Goal: Information Seeking & Learning: Learn about a topic

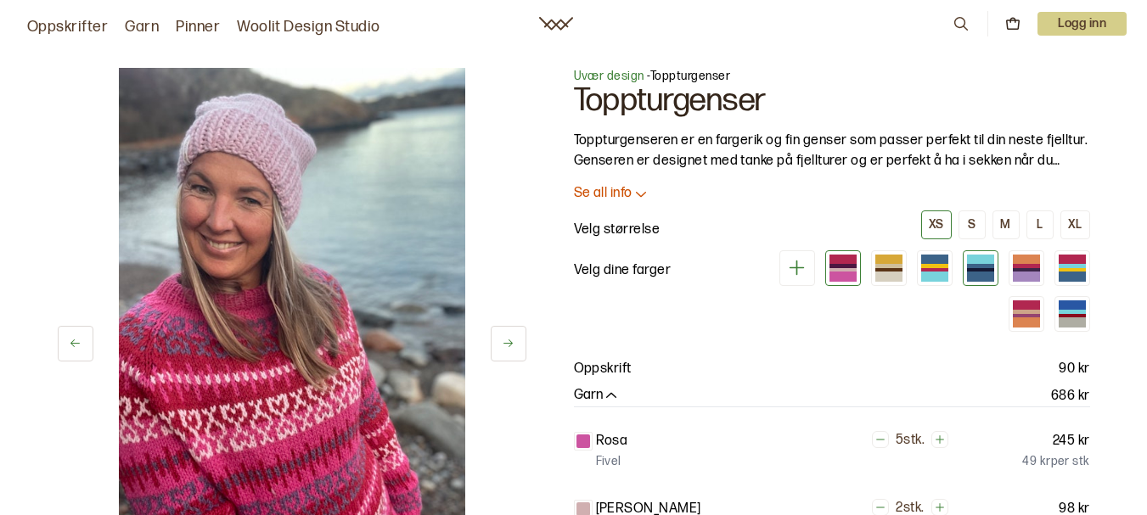
click at [971, 266] on div at bounding box center [980, 266] width 27 height 4
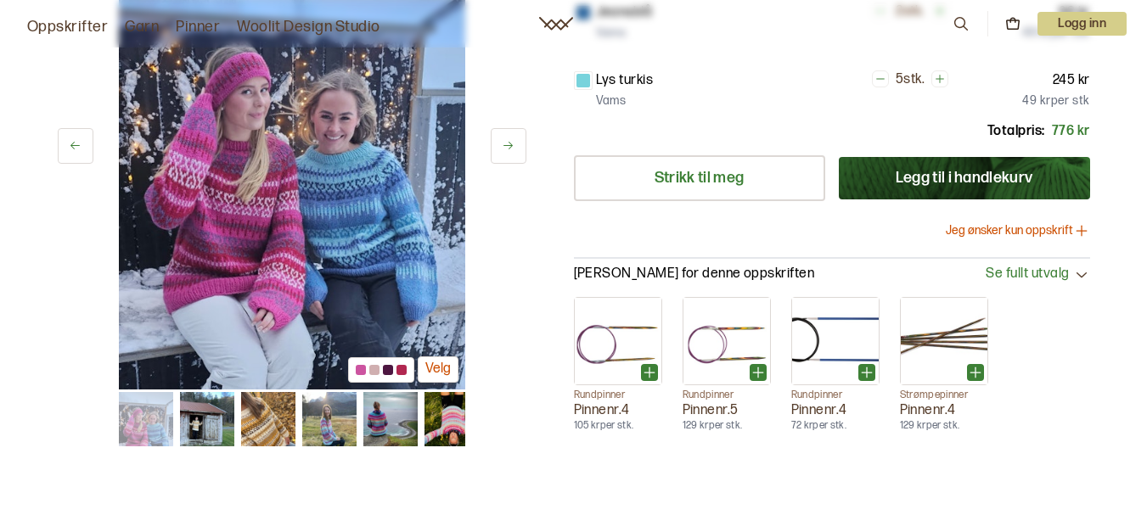
scroll to position [594, 0]
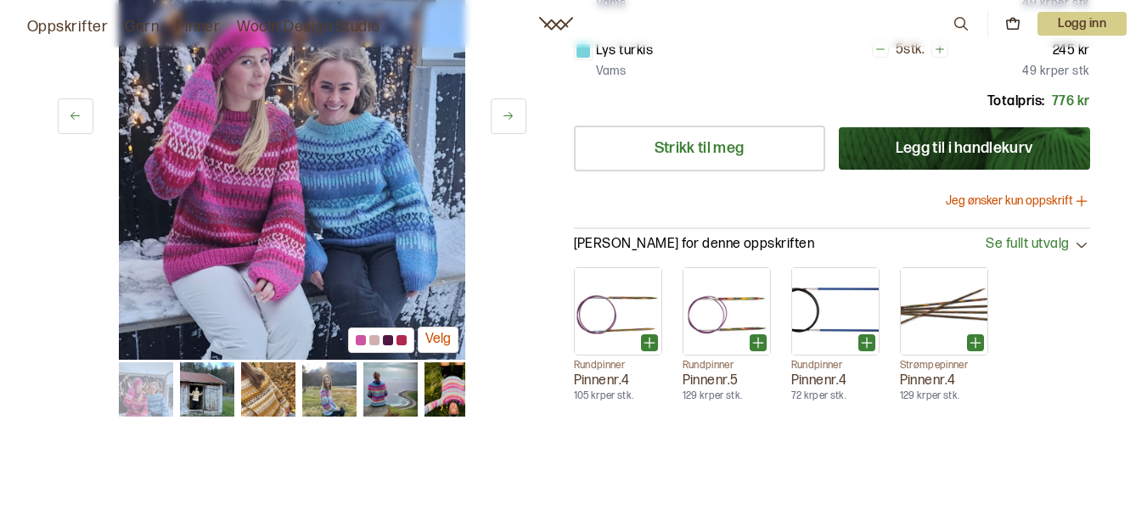
click at [325, 398] on img at bounding box center [329, 389] width 54 height 54
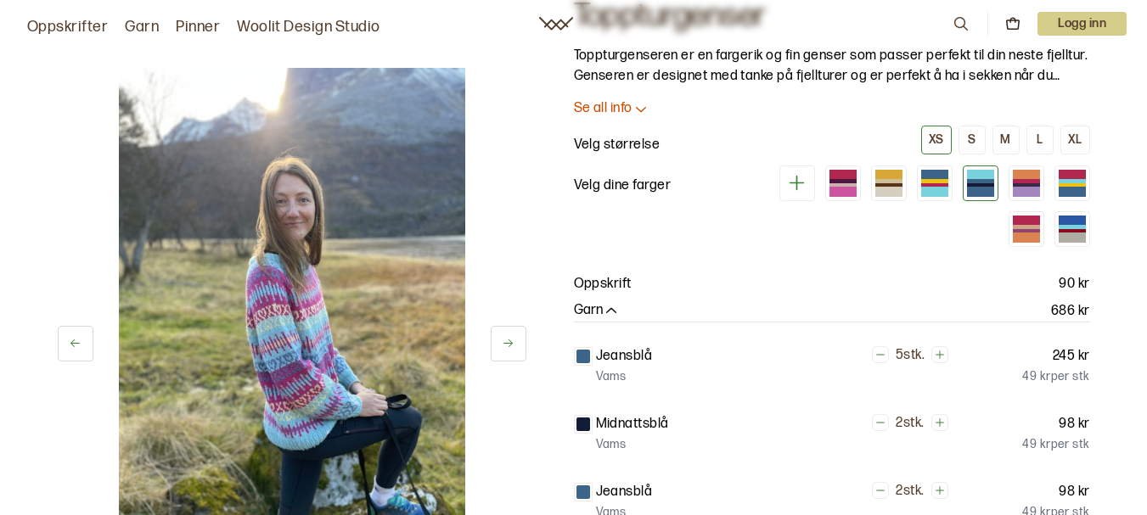
scroll to position [0, 0]
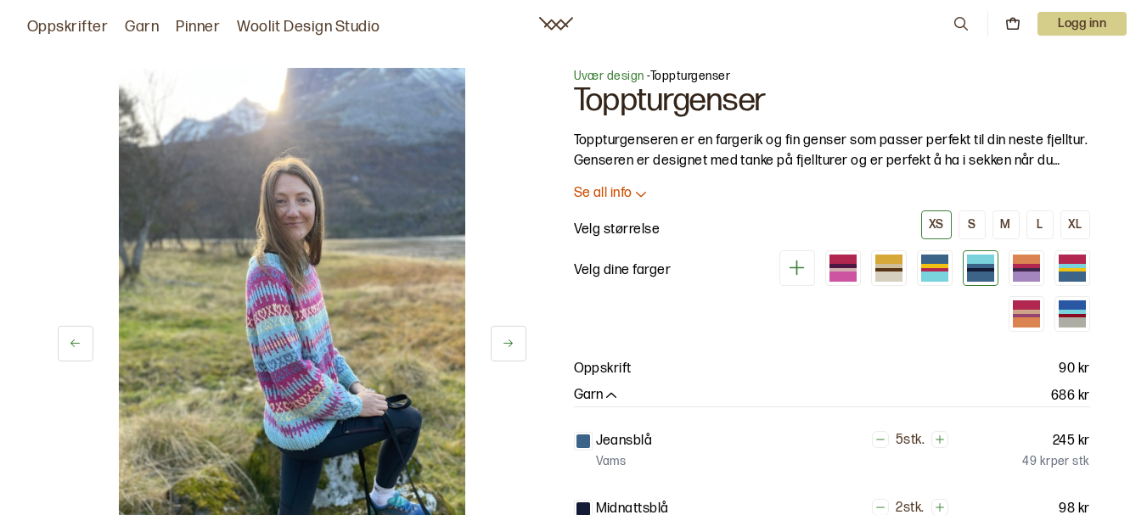
click at [1076, 20] on p "Logg inn" at bounding box center [1081, 24] width 89 height 24
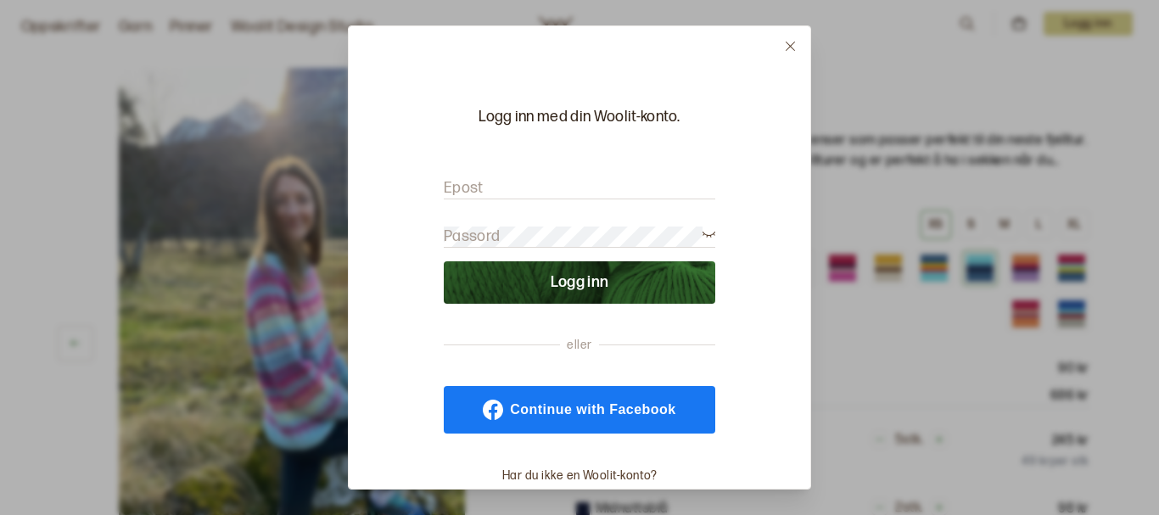
click at [785, 41] on icon at bounding box center [790, 46] width 13 height 13
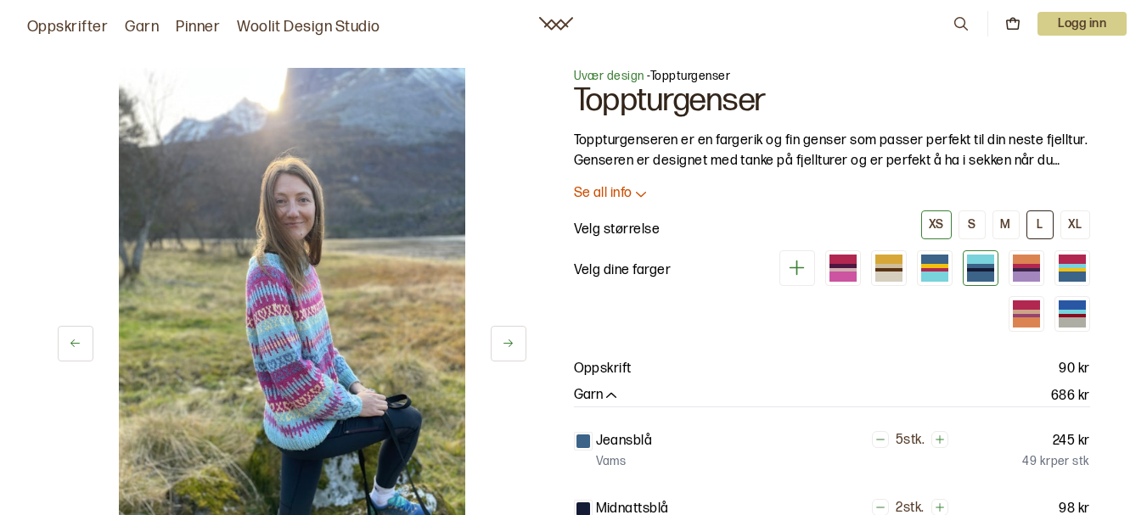
click at [1039, 223] on div "L" at bounding box center [1039, 224] width 6 height 15
click at [50, 21] on link "Oppskrifter" at bounding box center [67, 27] width 81 height 24
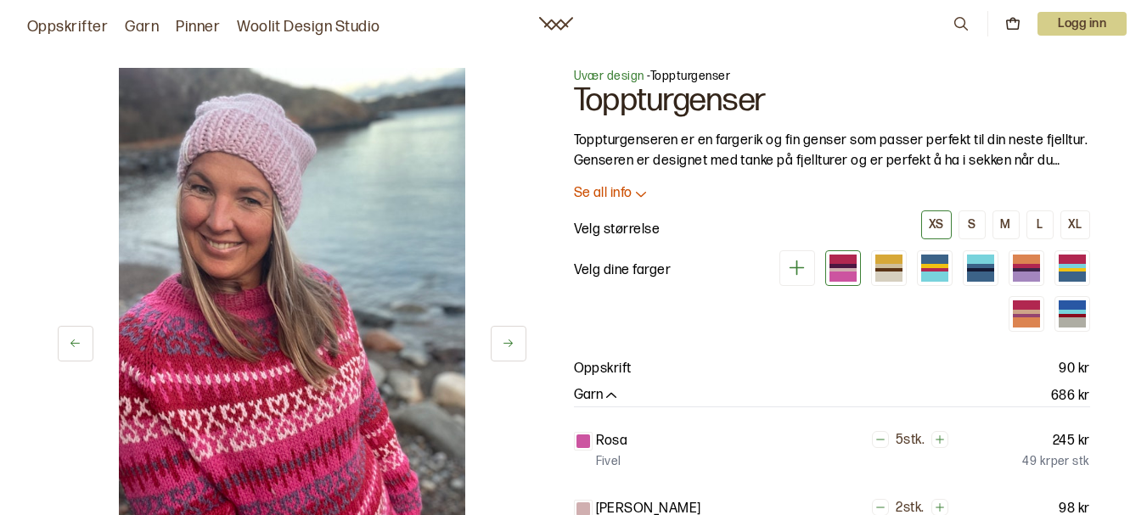
click at [599, 191] on p "Se all info" at bounding box center [603, 194] width 59 height 18
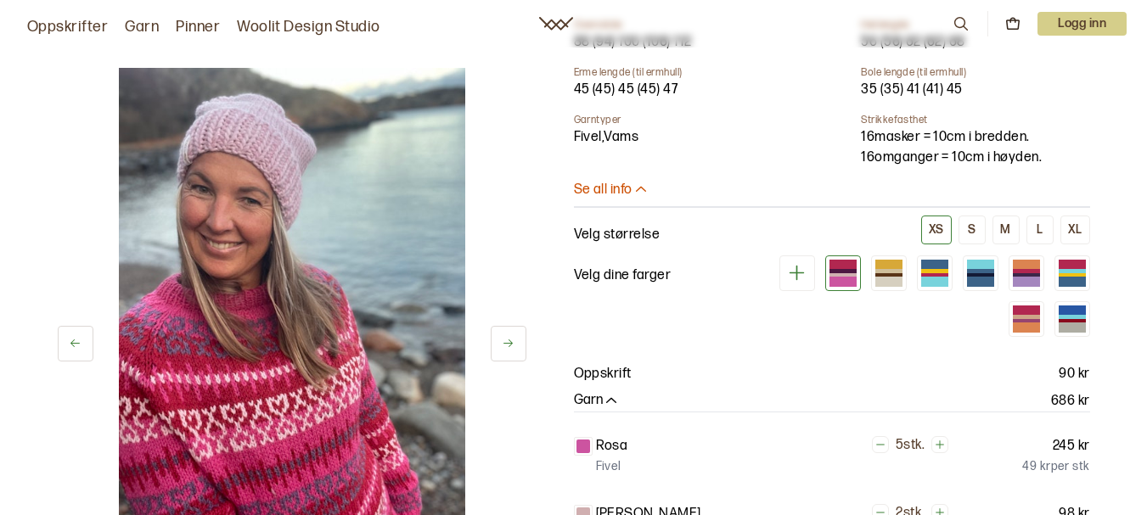
scroll to position [849, 0]
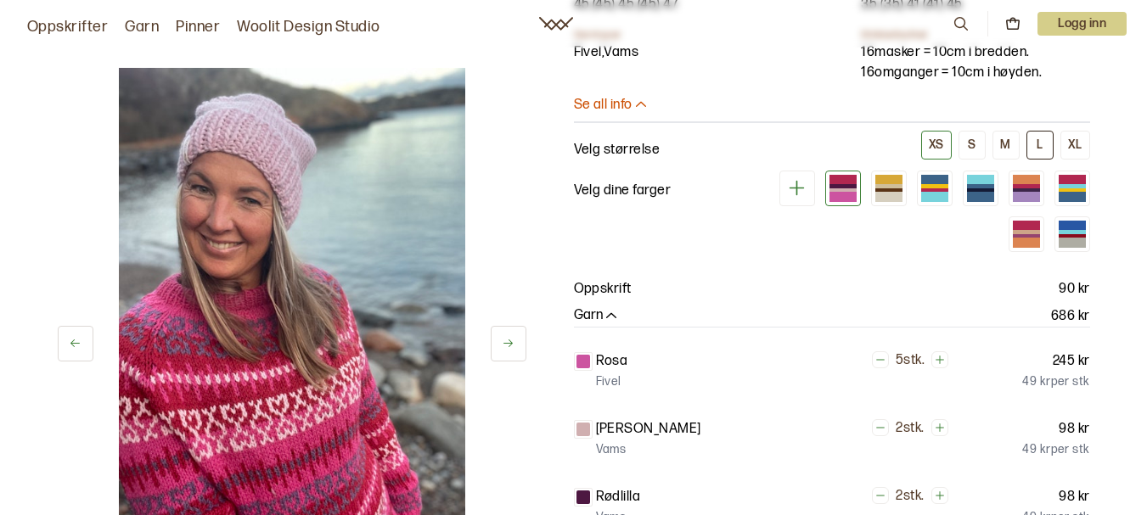
click at [1041, 137] on div "L" at bounding box center [1039, 144] width 6 height 15
click at [888, 190] on div at bounding box center [888, 196] width 27 height 12
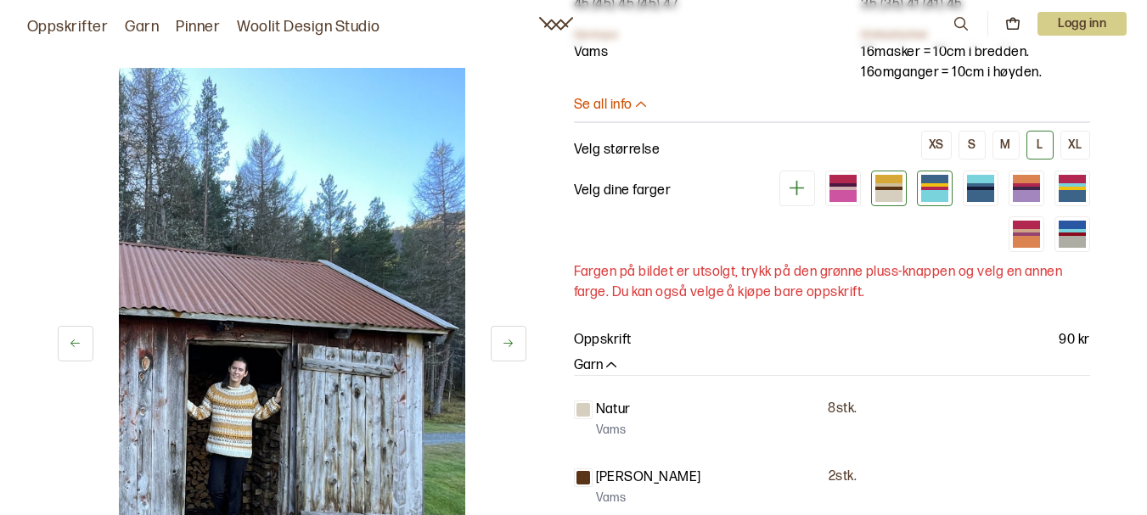
click at [935, 190] on div at bounding box center [934, 196] width 27 height 12
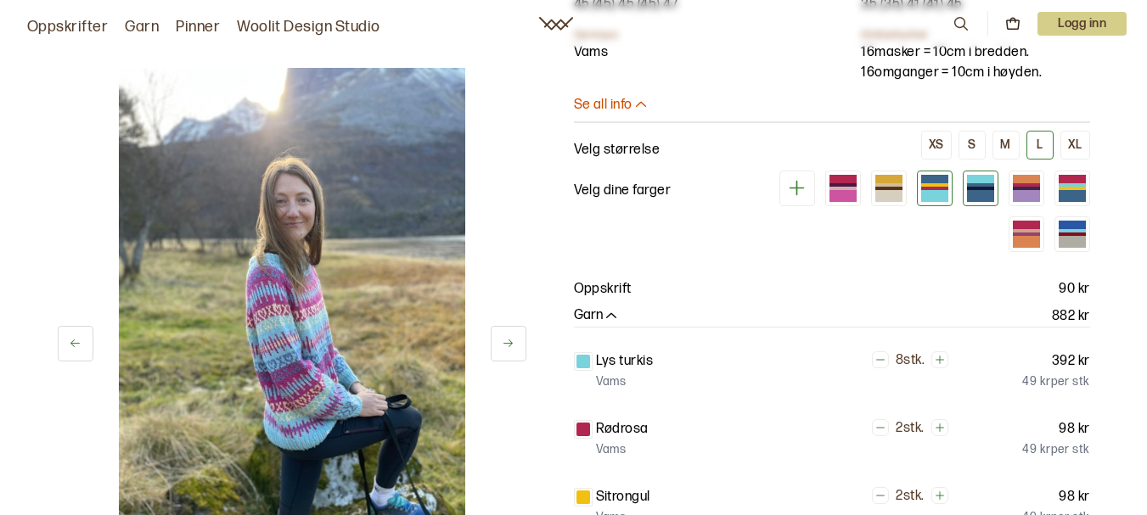
click at [979, 190] on div at bounding box center [980, 196] width 27 height 12
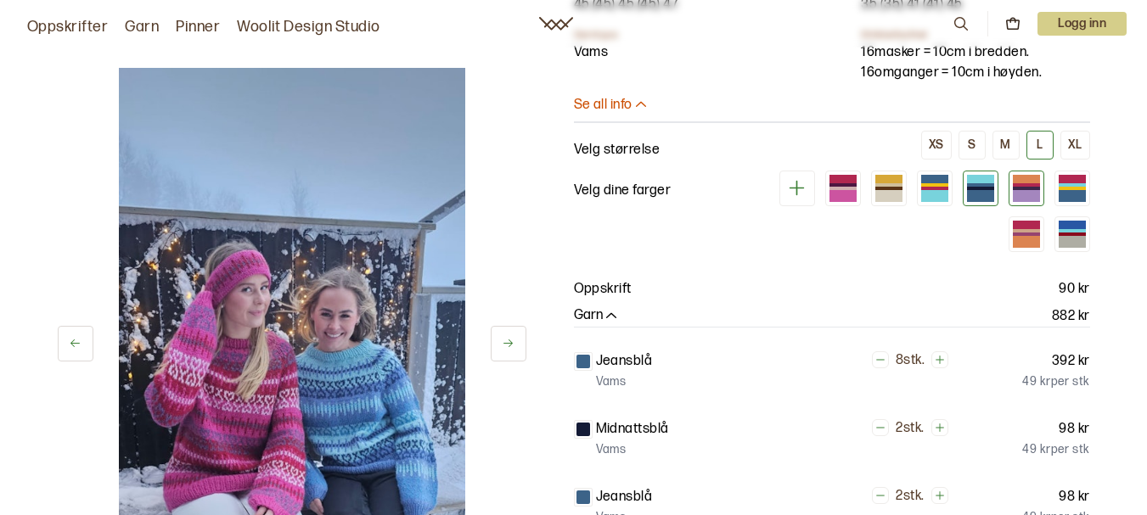
click at [1030, 190] on div at bounding box center [1025, 196] width 27 height 12
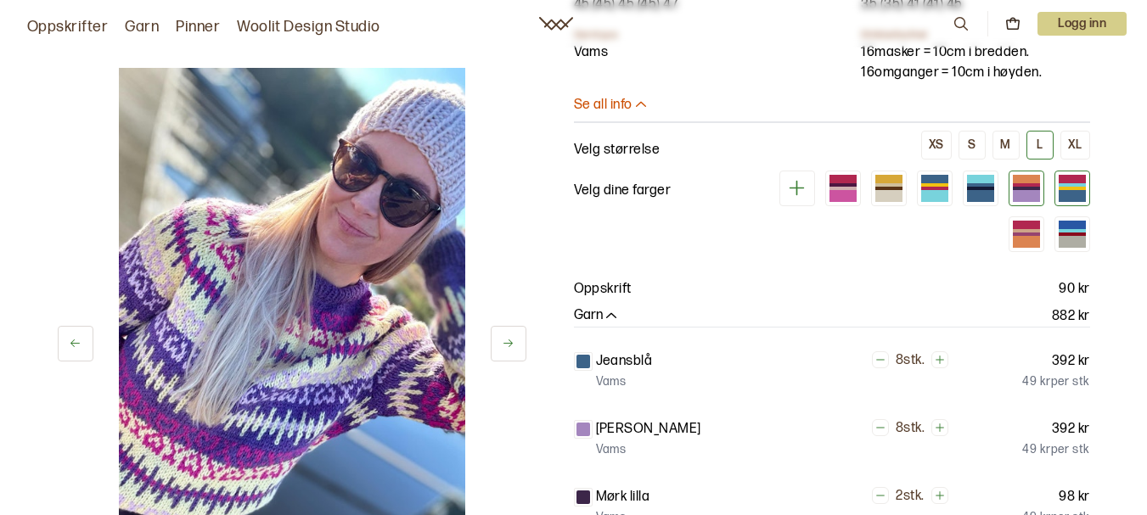
click at [1067, 190] on div at bounding box center [1071, 196] width 27 height 12
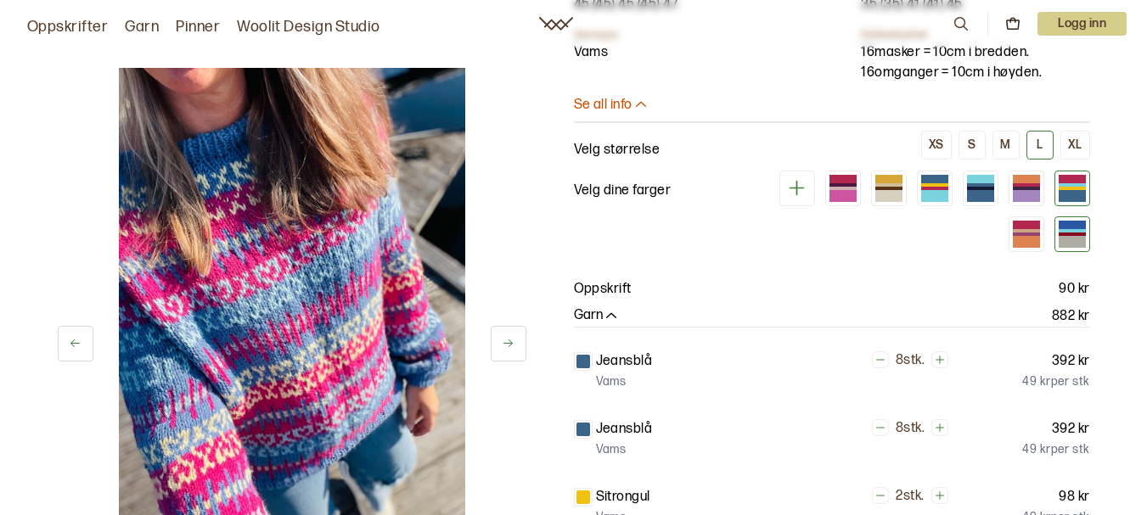
click at [1072, 233] on div at bounding box center [1071, 234] width 27 height 3
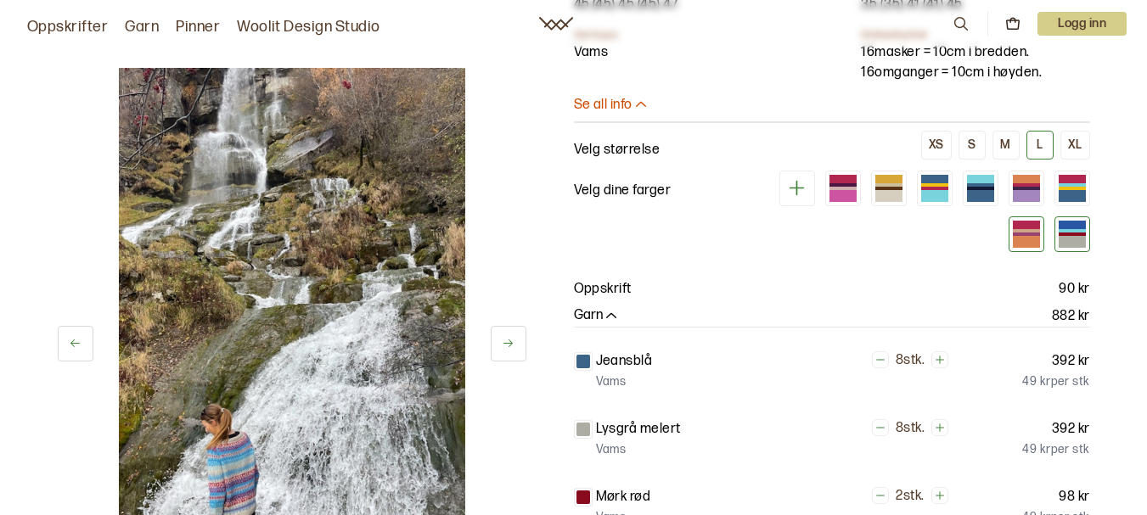
click at [1015, 233] on div at bounding box center [1025, 234] width 27 height 3
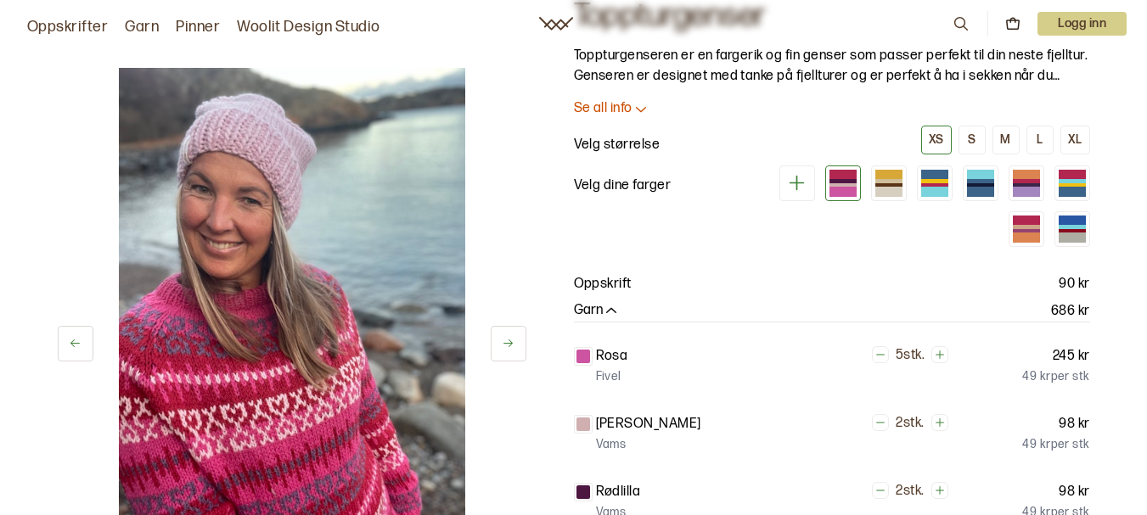
scroll to position [170, 0]
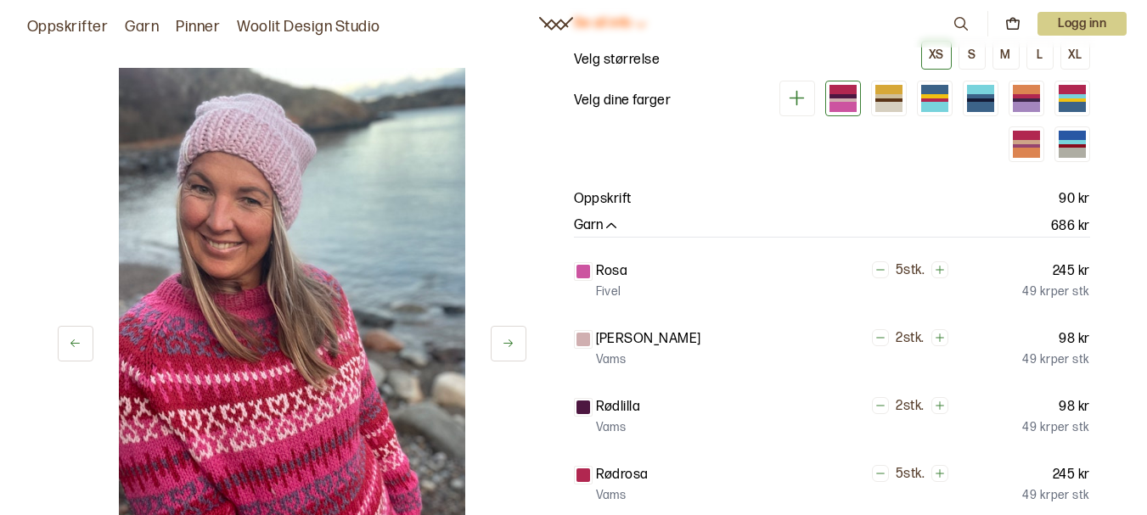
click at [584, 221] on button "Garn" at bounding box center [597, 226] width 46 height 18
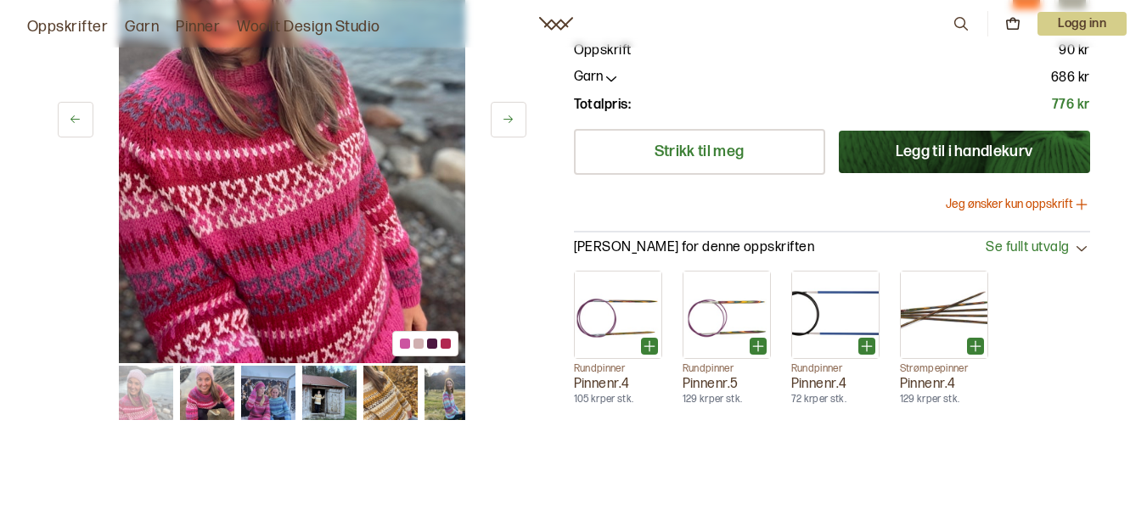
scroll to position [509, 0]
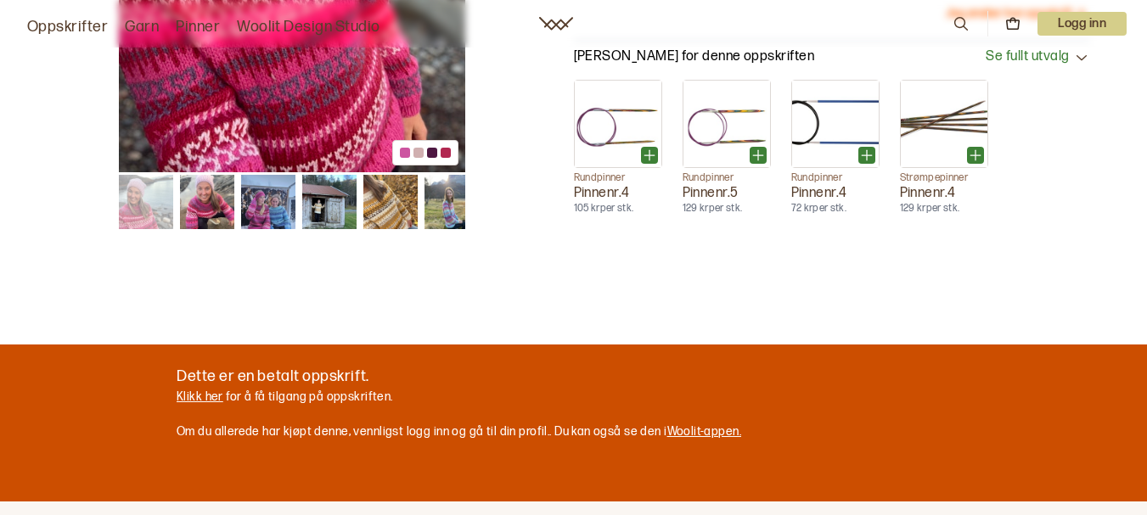
click at [389, 213] on img at bounding box center [390, 202] width 54 height 54
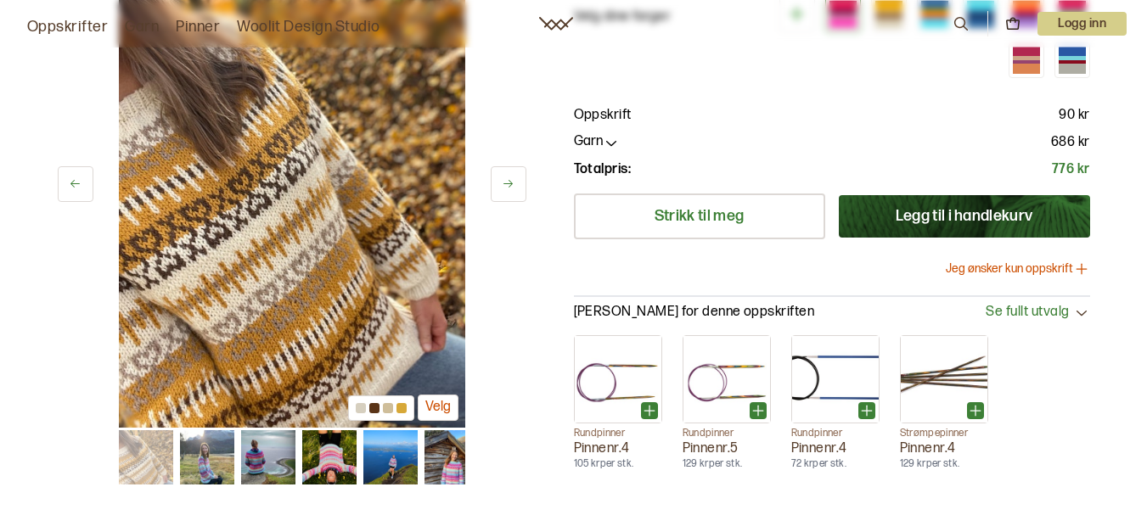
scroll to position [255, 0]
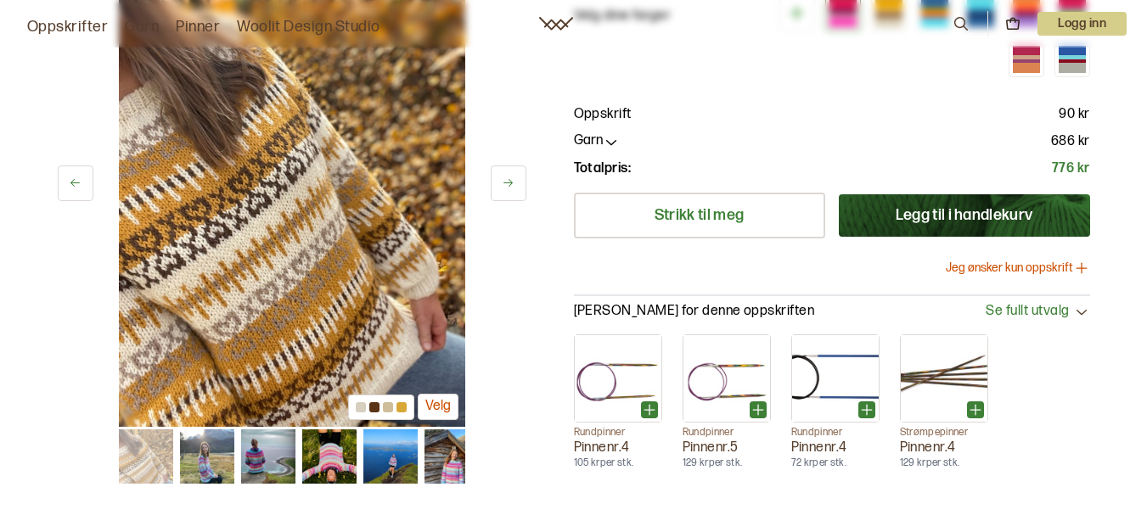
click at [1023, 306] on span "Se fullt utvalg" at bounding box center [1026, 312] width 83 height 18
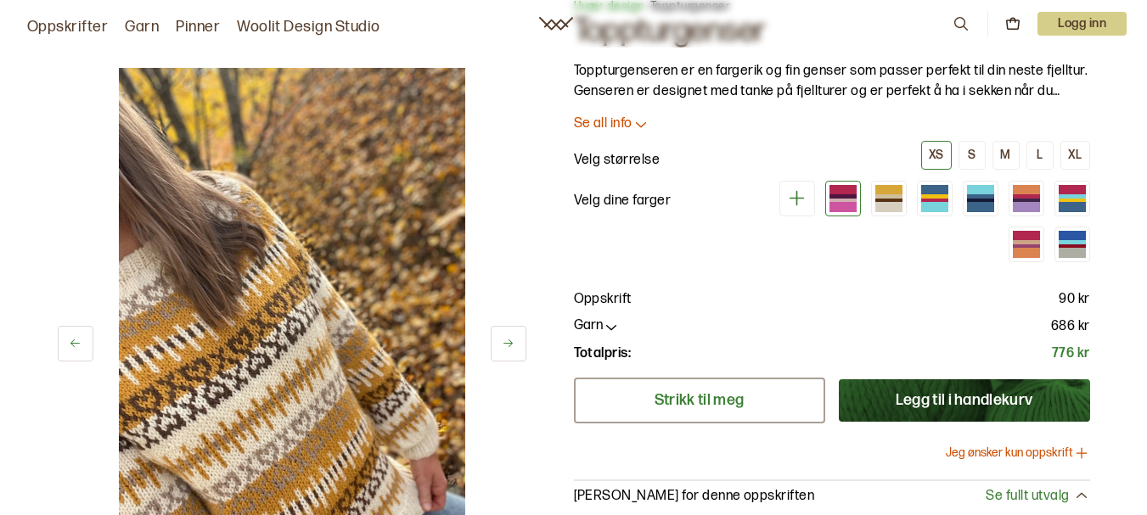
scroll to position [0, 0]
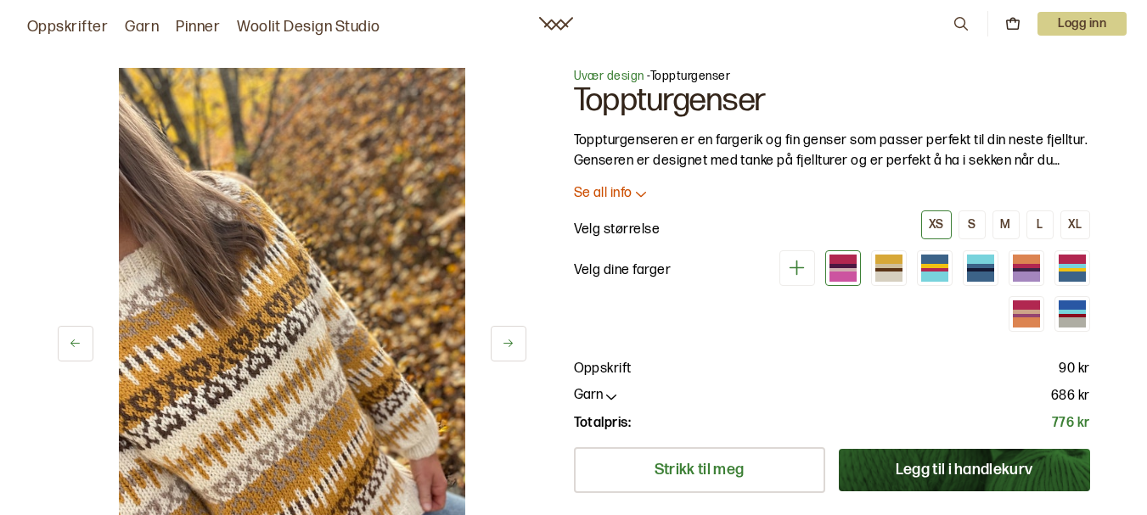
click at [132, 24] on link "Garn" at bounding box center [142, 27] width 34 height 24
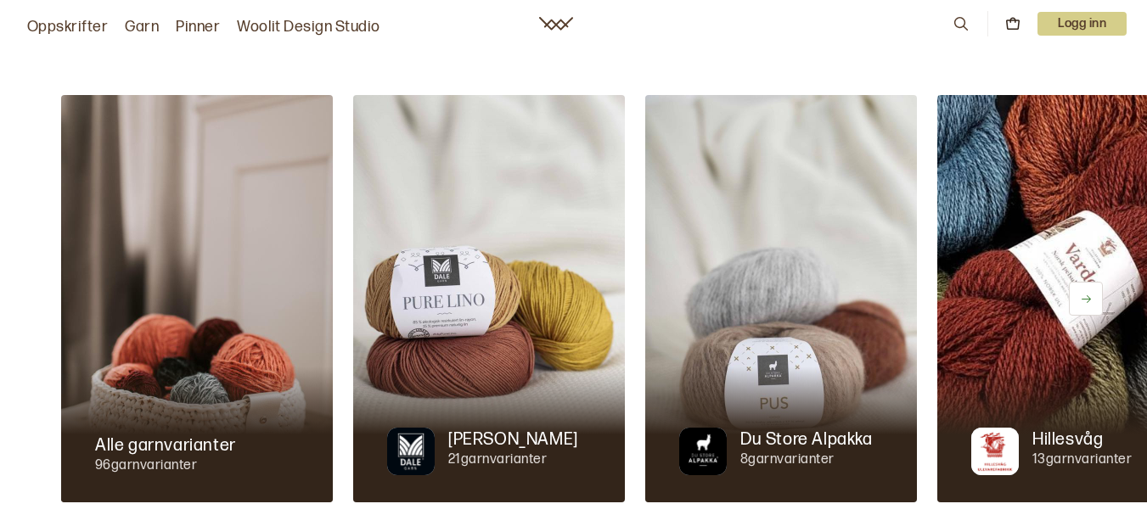
click at [60, 23] on link "Oppskrifter" at bounding box center [67, 27] width 81 height 24
